Goal: Check status: Check status

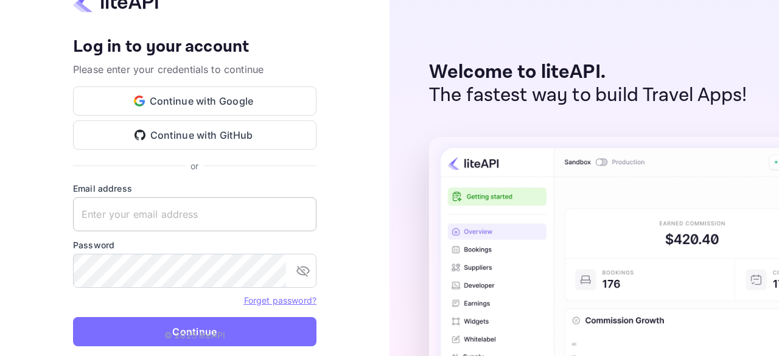
click at [301, 215] on keeper-lock "Open Keeper Popup" at bounding box center [300, 214] width 15 height 15
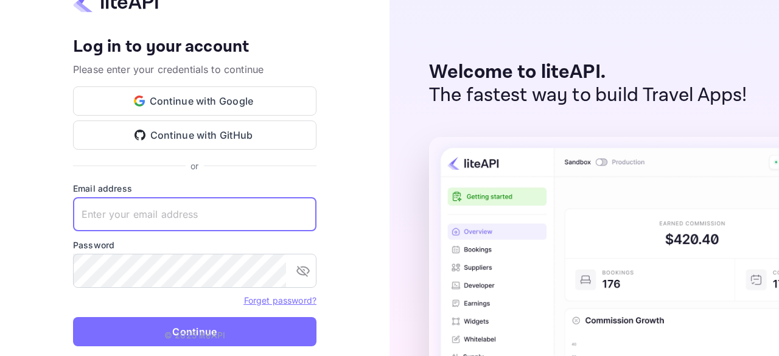
drag, startPoint x: 230, startPoint y: 225, endPoint x: 343, endPoint y: 141, distance: 141.0
click at [343, 141] on div "Your account has been created successfully, a confirmation link has been sent t…" at bounding box center [195, 178] width 390 height 356
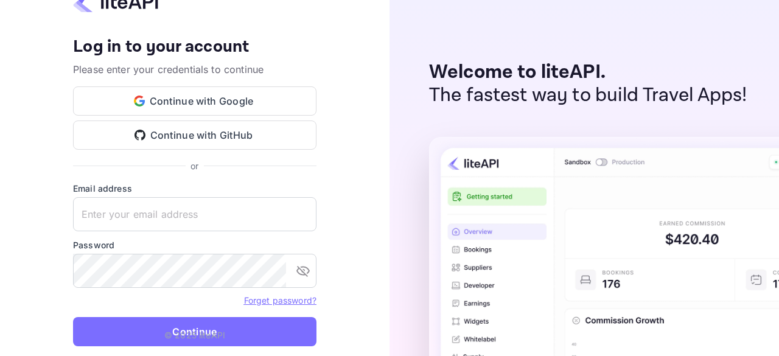
drag, startPoint x: 228, startPoint y: 237, endPoint x: 320, endPoint y: 111, distance: 155.5
click at [320, 111] on keeper-draggable-element at bounding box center [322, 194] width 212 height 180
type input "[EMAIL_ADDRESS][DOMAIN_NAME]"
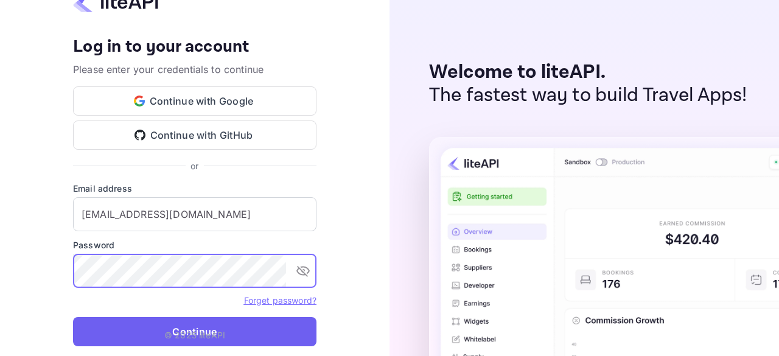
click at [237, 324] on button "Continue" at bounding box center [194, 331] width 243 height 29
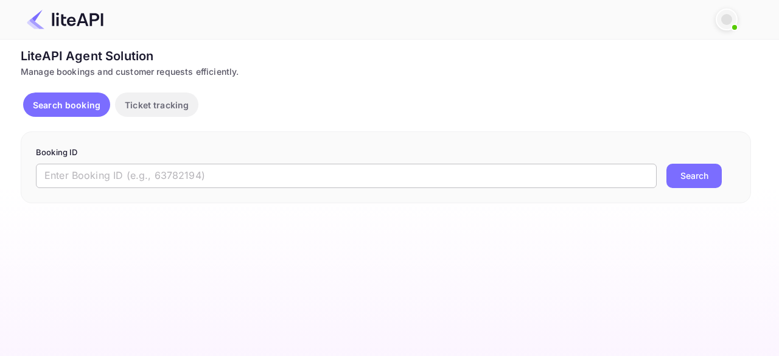
drag, startPoint x: 0, startPoint y: 0, endPoint x: 116, endPoint y: 185, distance: 218.2
click at [116, 186] on input "text" at bounding box center [346, 176] width 621 height 24
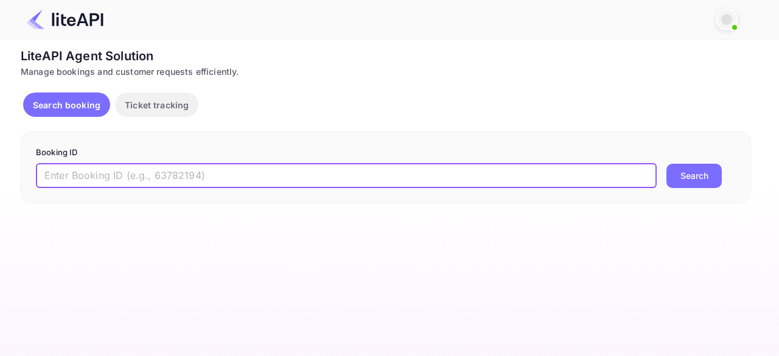
paste input "8805269"
type input "8805269"
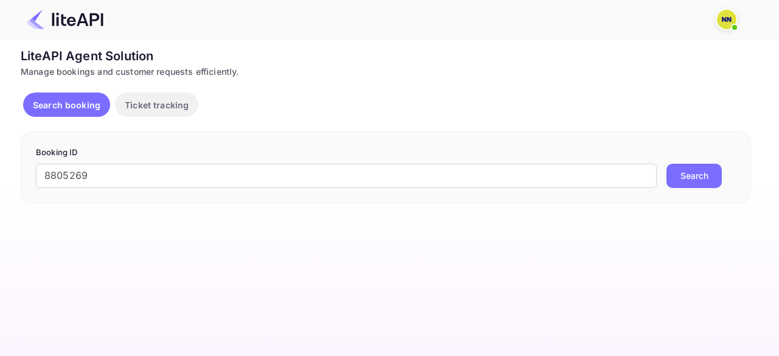
click at [696, 177] on button "Search" at bounding box center [693, 176] width 55 height 24
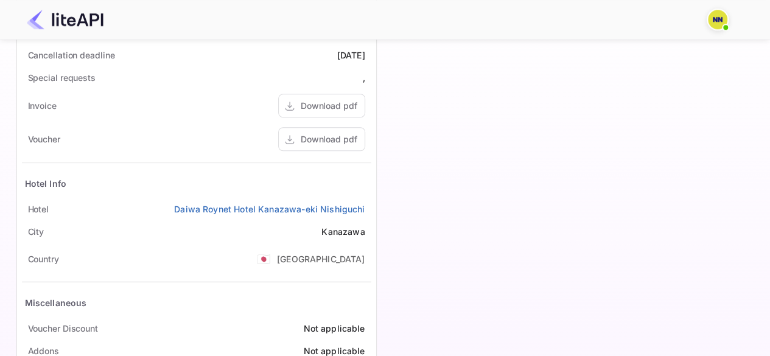
scroll to position [527, 0]
